Goal: Find specific page/section: Find specific page/section

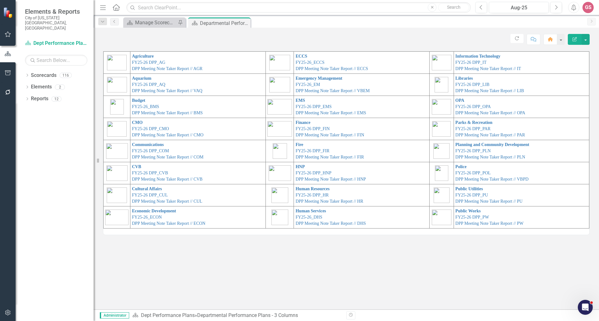
click at [367, 265] on div "Agriculture FY25-26 DPP_AG DPP Meeting Note Taker Report // AGR ECCS FY25-26_EC…" at bounding box center [346, 180] width 505 height 259
click at [146, 211] on link "Economic Development" at bounding box center [154, 211] width 44 height 5
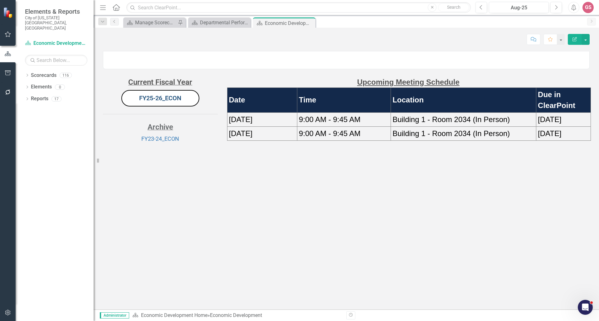
click at [165, 102] on link "FY25-26_ECON" at bounding box center [160, 97] width 42 height 7
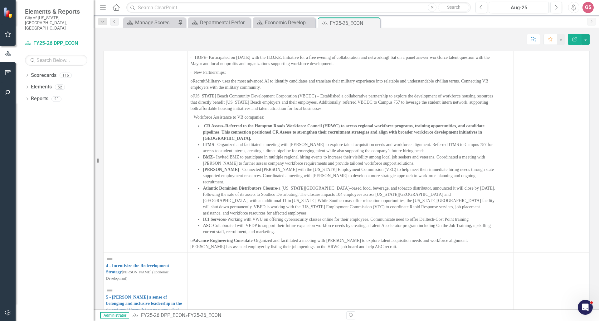
scroll to position [561, 0]
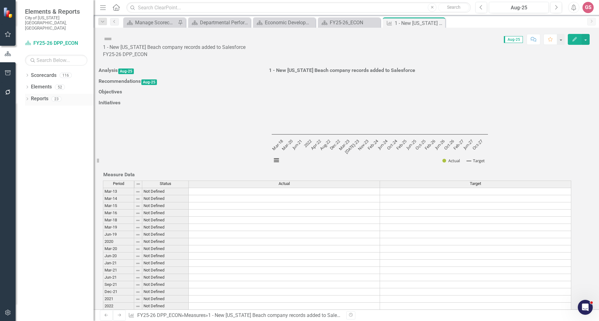
click at [38, 95] on link "Reports" at bounding box center [39, 98] width 17 height 7
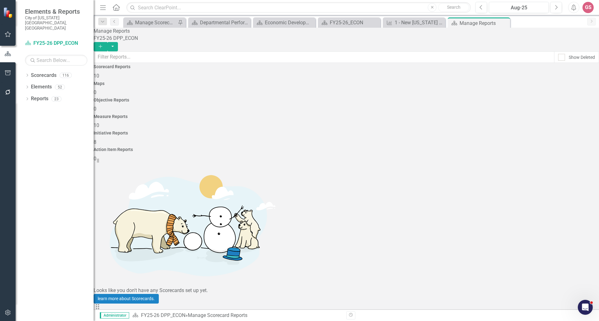
click at [383, 114] on div "Measure Reports" at bounding box center [346, 116] width 505 height 5
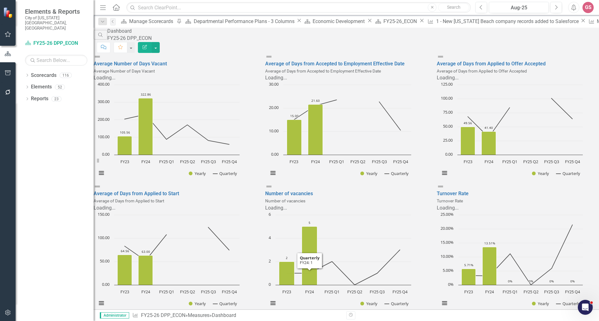
scroll to position [291, 0]
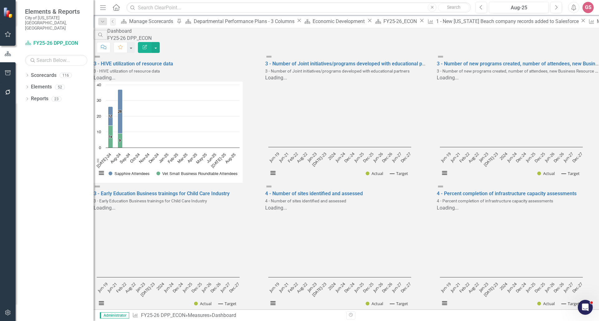
scroll to position [125, 0]
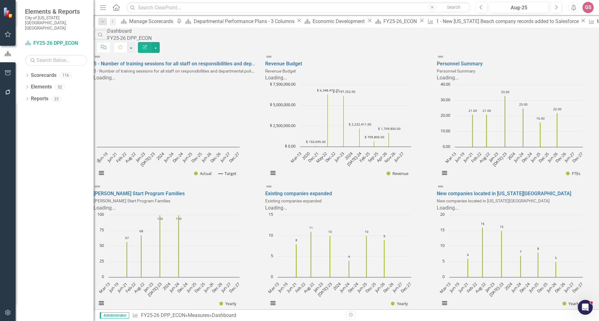
scroll to position [291, 0]
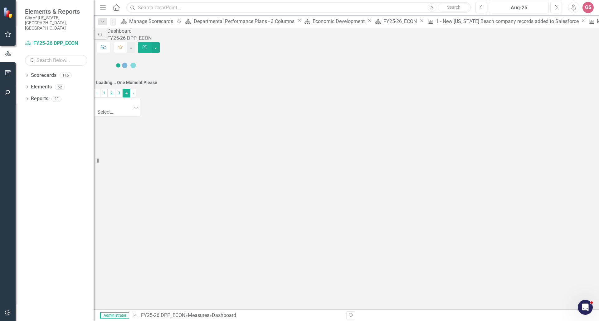
scroll to position [0, 0]
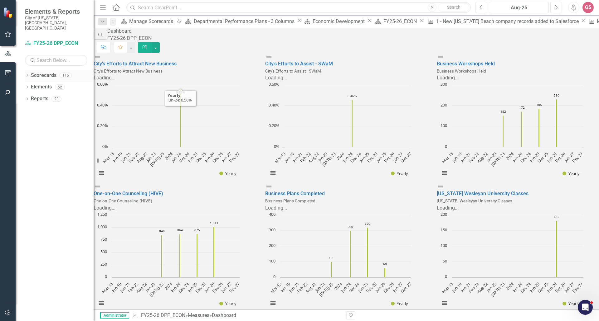
click at [38, 72] on link "Scorecards" at bounding box center [44, 75] width 26 height 7
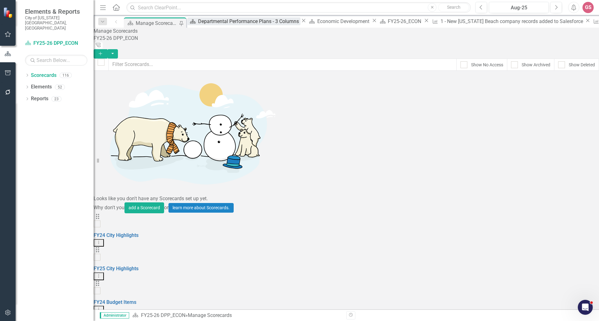
click at [209, 23] on div "Departmental Performance Plans - 3 Columns" at bounding box center [249, 21] width 102 height 8
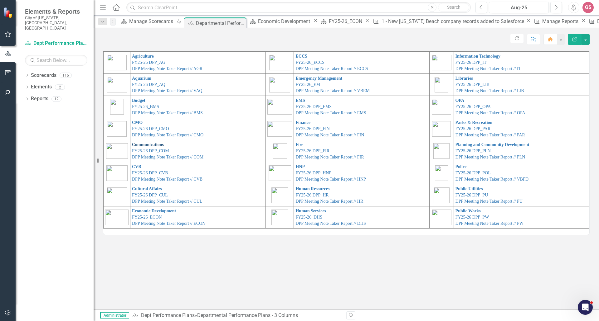
click at [151, 144] on link "Communications" at bounding box center [148, 144] width 32 height 5
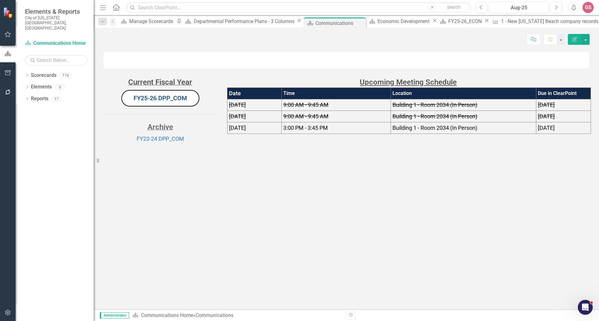
click at [159, 102] on link "FY25-26 DPP_COM" at bounding box center [160, 97] width 54 height 7
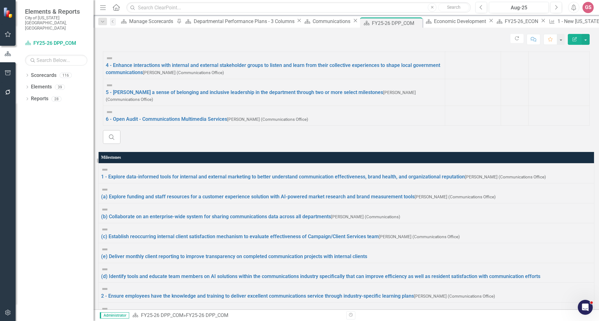
scroll to position [508, 0]
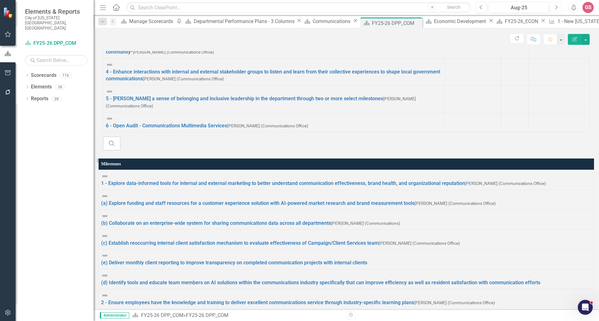
click at [558, 9] on button "Next" at bounding box center [556, 7] width 12 height 11
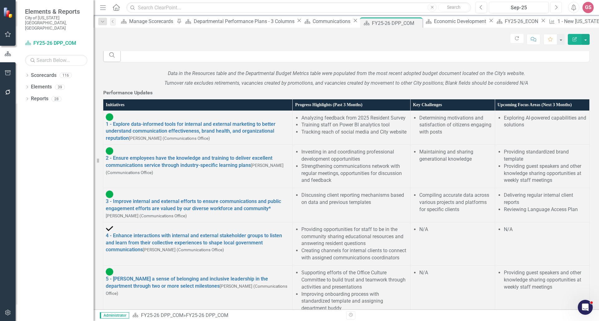
scroll to position [539, 0]
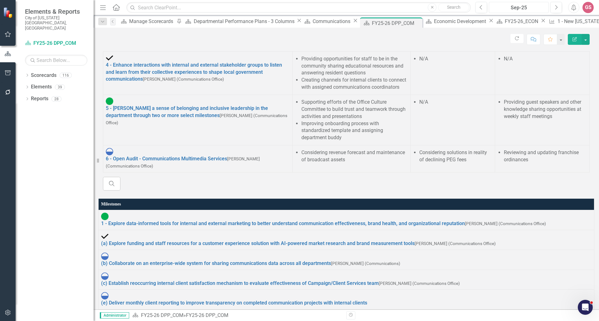
click at [508, 6] on div "Sep-25" at bounding box center [518, 7] width 55 height 7
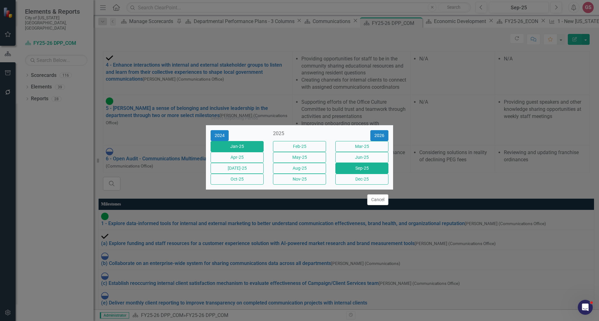
click at [221, 142] on button "Jan-25" at bounding box center [236, 146] width 53 height 11
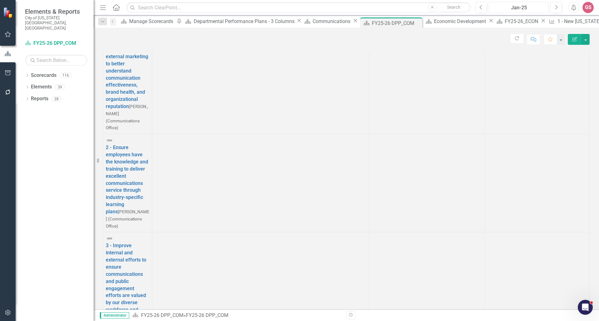
scroll to position [369, 0]
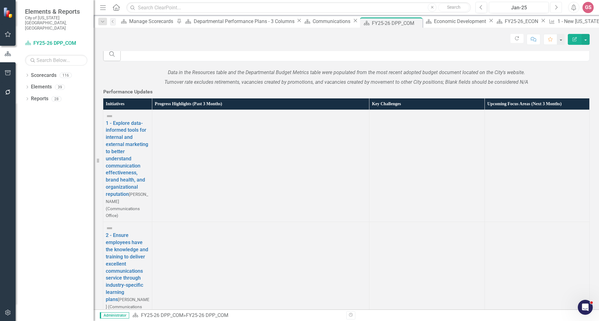
click at [556, 7] on icon "Next" at bounding box center [555, 8] width 3 height 6
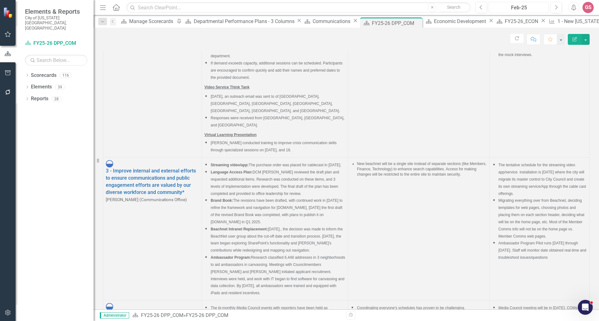
click at [514, 7] on div "Feb-25" at bounding box center [518, 7] width 55 height 7
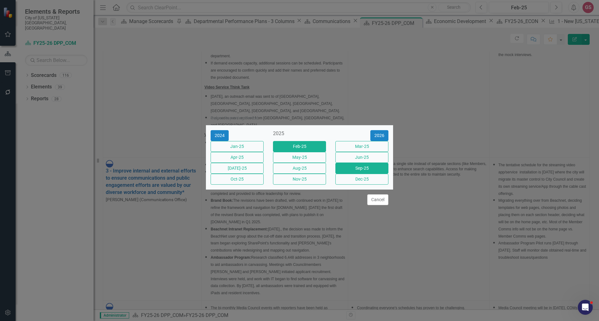
click at [348, 170] on button "Sep-25" at bounding box center [361, 168] width 53 height 11
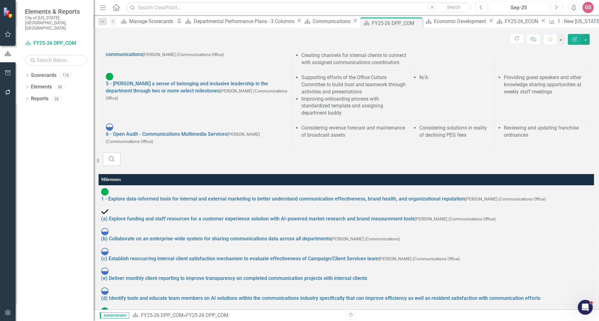
scroll to position [561, 0]
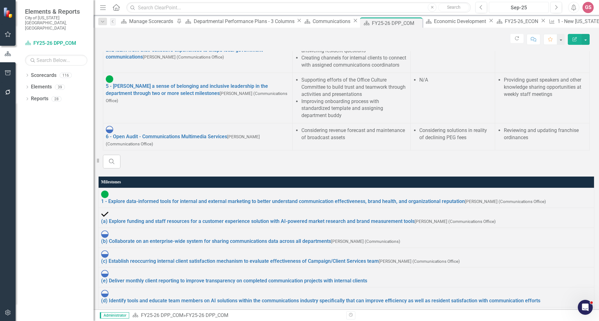
click at [510, 7] on div "Sep-25" at bounding box center [518, 7] width 55 height 7
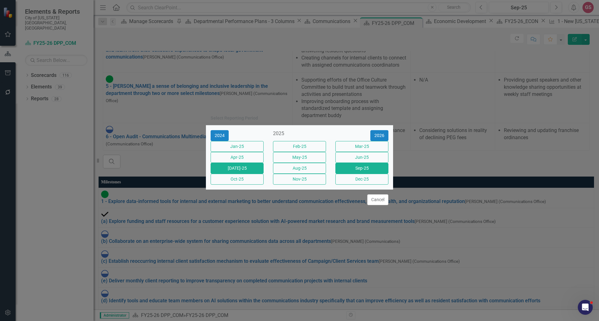
click at [248, 171] on button "[DATE]-25" at bounding box center [236, 168] width 53 height 11
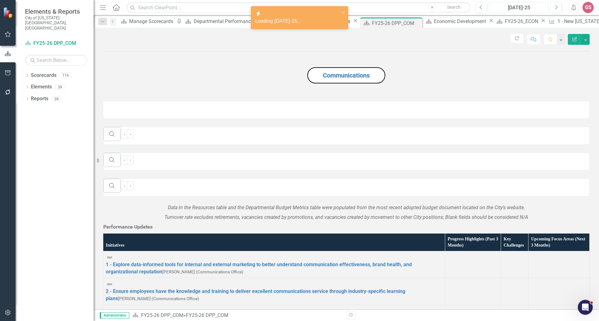
click at [515, 11] on div "[DATE]-25" at bounding box center [518, 7] width 55 height 7
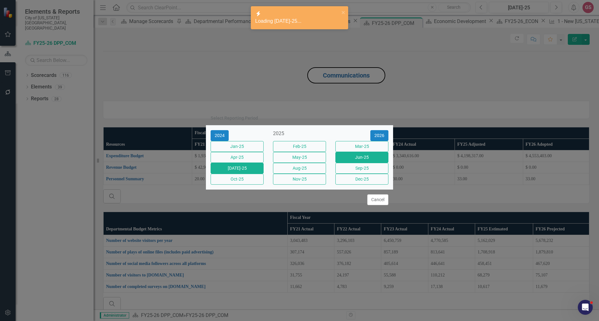
click at [372, 158] on button "Jun-25" at bounding box center [361, 157] width 53 height 11
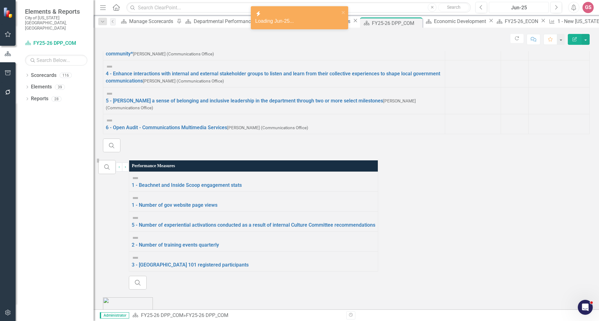
scroll to position [337, 0]
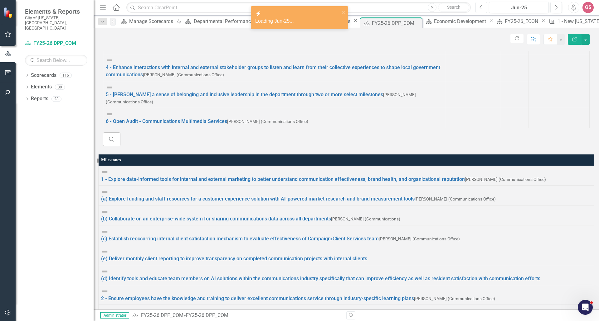
click at [482, 9] on icon "Previous" at bounding box center [480, 8] width 3 height 6
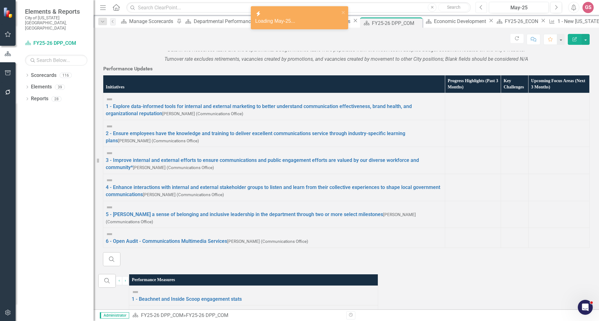
scroll to position [276, 0]
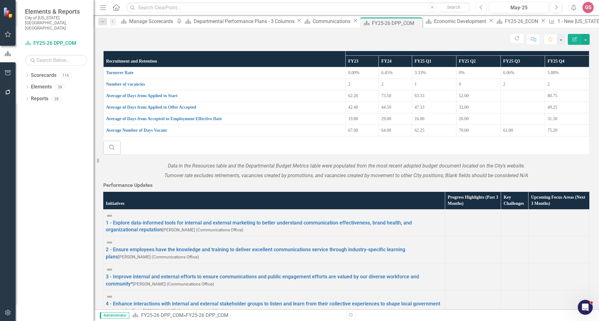
click at [481, 7] on icon "Previous" at bounding box center [480, 8] width 3 height 6
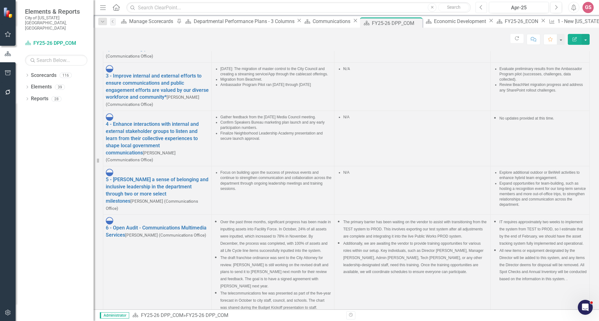
scroll to position [509, 0]
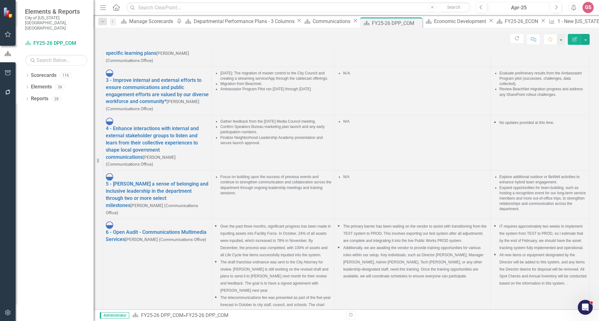
click at [515, 6] on div "Apr-25" at bounding box center [518, 7] width 55 height 7
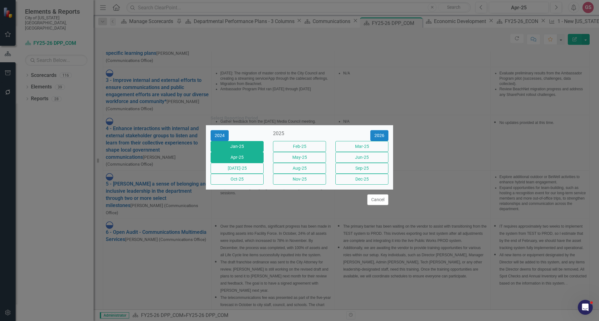
click at [237, 141] on button "Jan-25" at bounding box center [236, 146] width 53 height 11
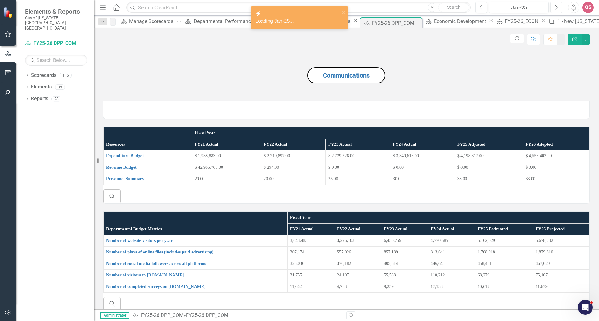
click at [554, 10] on button "Next" at bounding box center [556, 7] width 12 height 11
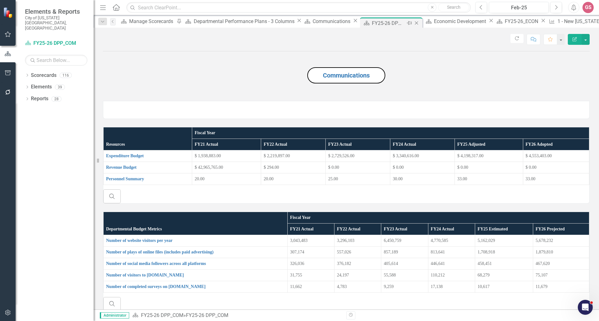
click at [415, 22] on icon at bounding box center [416, 23] width 3 height 3
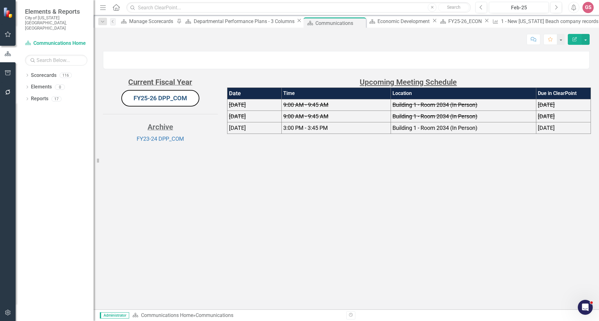
click at [166, 102] on link "FY25-26 DPP_COM" at bounding box center [160, 97] width 54 height 7
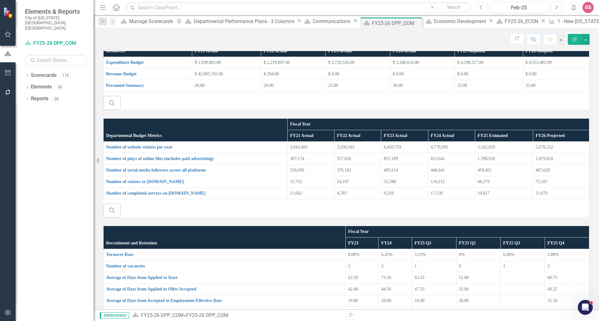
scroll to position [62, 0]
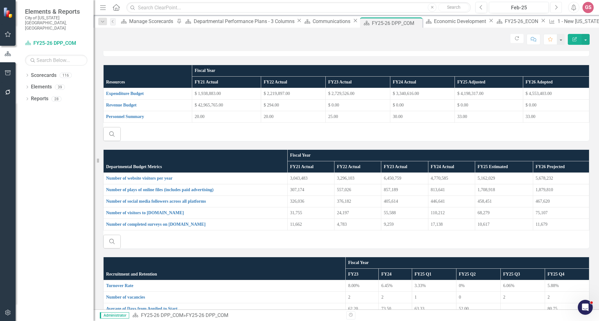
click at [558, 5] on button "Next" at bounding box center [556, 7] width 12 height 11
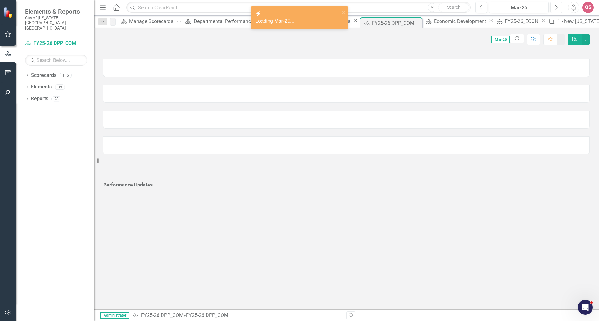
click at [558, 5] on button "Next" at bounding box center [556, 7] width 12 height 11
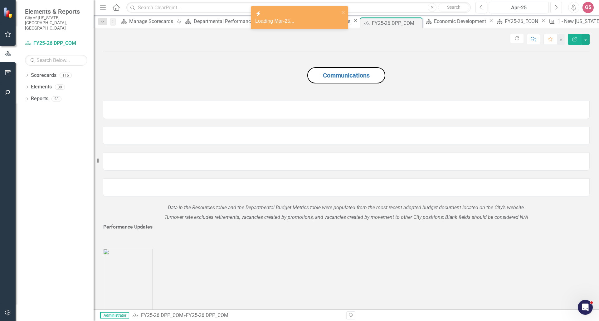
click at [558, 5] on button "Next" at bounding box center [556, 7] width 12 height 11
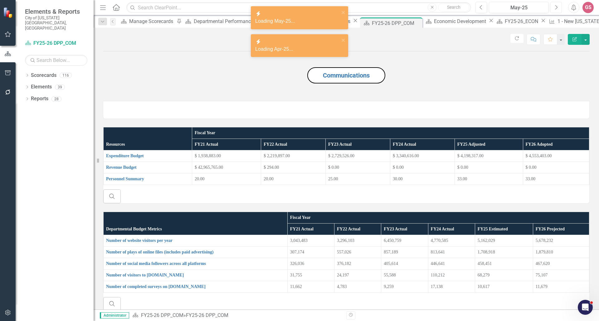
click at [557, 4] on button "Next" at bounding box center [556, 7] width 12 height 11
click at [552, 6] on button "Next" at bounding box center [556, 7] width 12 height 11
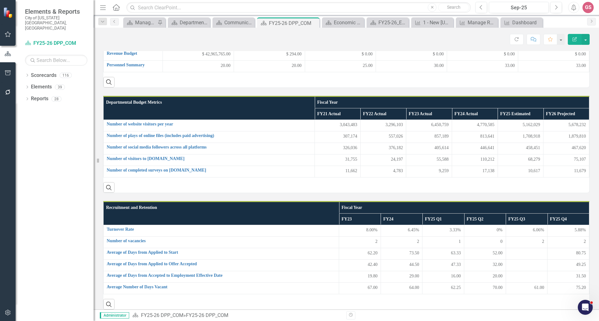
scroll to position [25, 0]
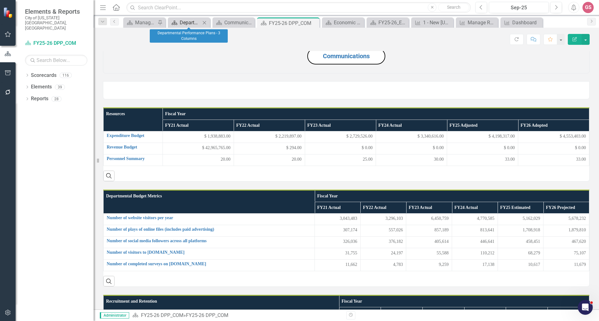
click at [196, 23] on div "Departmental Performance Plans - 3 Columns" at bounding box center [190, 23] width 21 height 8
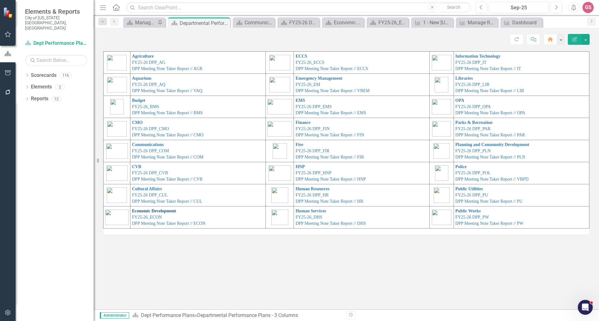
click at [169, 210] on link "Economic Development" at bounding box center [154, 211] width 44 height 5
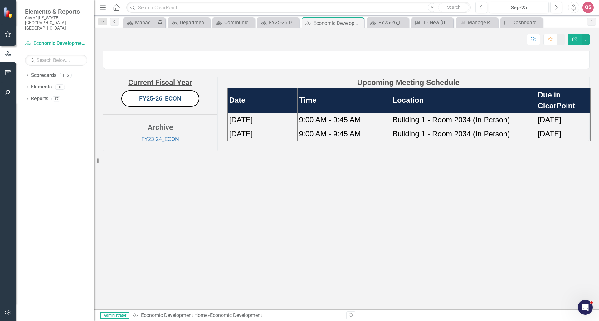
click at [161, 102] on link "FY25-26_ECON" at bounding box center [160, 98] width 42 height 7
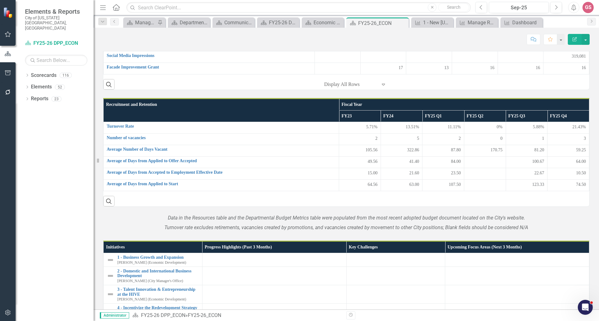
scroll to position [515, 0]
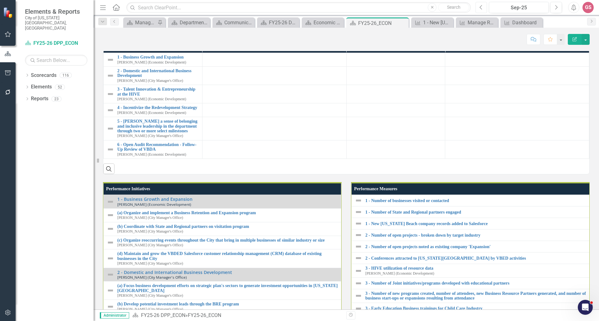
click at [477, 6] on button "Previous" at bounding box center [481, 7] width 12 height 11
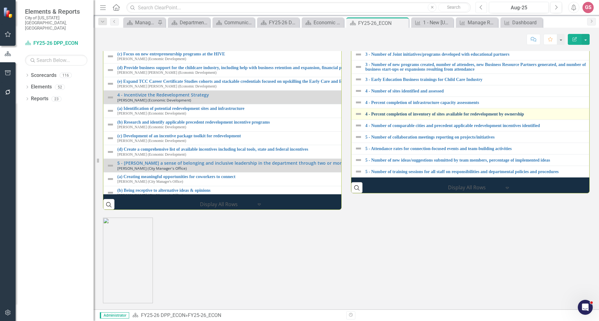
scroll to position [842, 0]
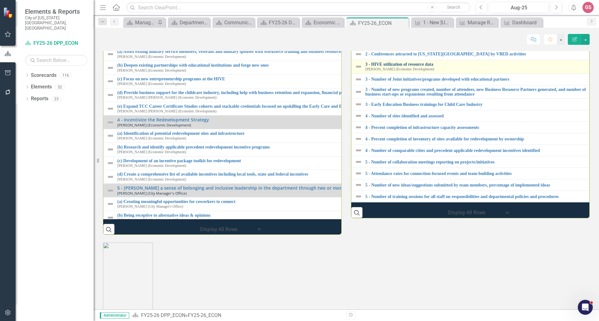
click at [404, 67] on link "3 - HIVE utilization of resource data" at bounding box center [475, 64] width 220 height 5
